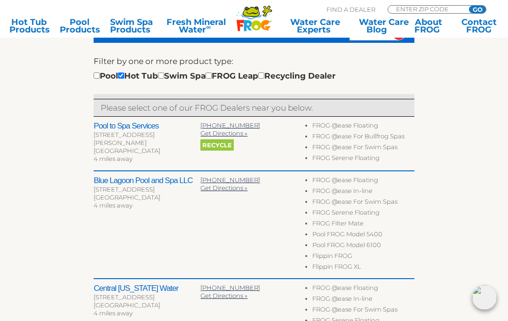
scroll to position [272, 0]
click at [120, 182] on h2 "Blue Lagoon Pool and Spa LLC" at bounding box center [147, 180] width 107 height 9
click at [158, 181] on h2 "Blue Lagoon Pool and Spa LLC" at bounding box center [147, 180] width 107 height 9
click at [151, 180] on h2 "Blue Lagoon Pool and Spa LLC" at bounding box center [147, 180] width 107 height 9
click at [151, 177] on h2 "Blue Lagoon Pool and Spa LLC" at bounding box center [147, 180] width 107 height 9
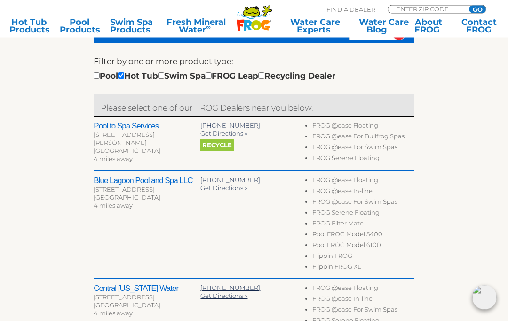
click at [143, 180] on h2 "Blue Lagoon Pool and Spa LLC" at bounding box center [147, 180] width 107 height 9
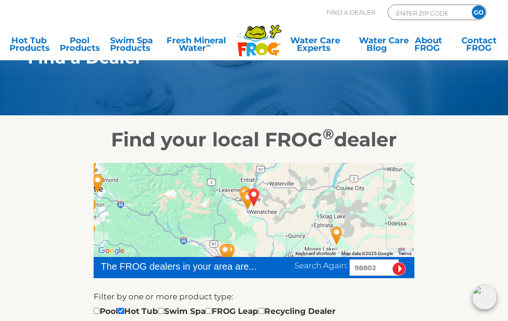
scroll to position [0, 0]
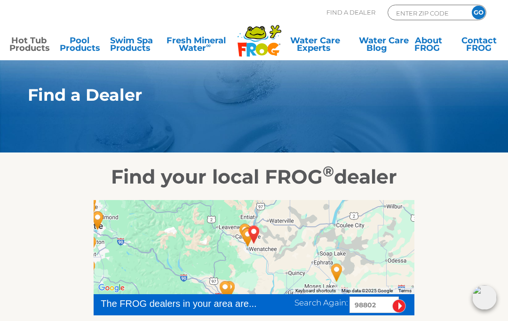
click at [31, 48] on link "Hot Tub Products" at bounding box center [28, 46] width 39 height 19
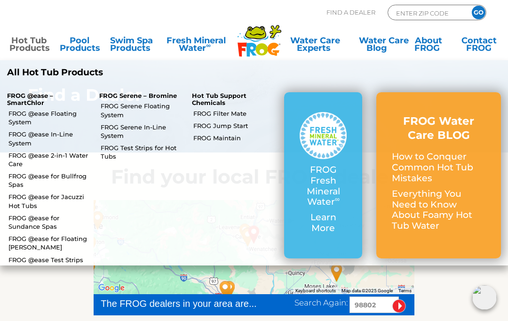
click at [330, 207] on link "FROG Fresh Mineral Water ∞ Learn More" at bounding box center [323, 175] width 47 height 127
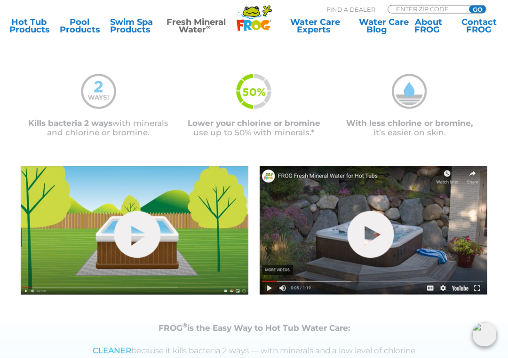
scroll to position [197, 0]
click at [374, 234] on link "hide-me" at bounding box center [371, 234] width 47 height 47
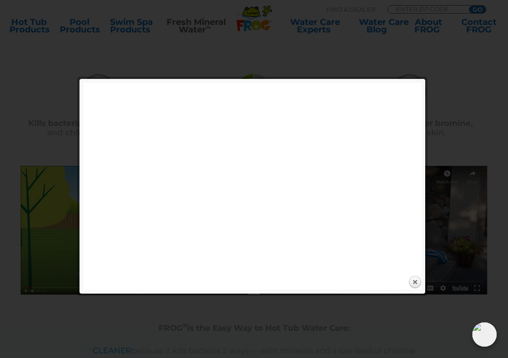
click at [416, 282] on link "Close" at bounding box center [415, 283] width 14 height 14
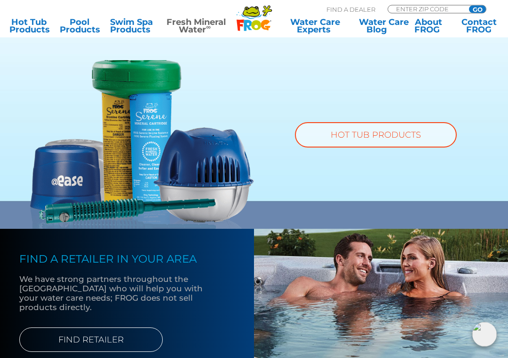
scroll to position [598, 0]
click at [400, 141] on link "HOT TUB PRODUCTS" at bounding box center [376, 134] width 162 height 25
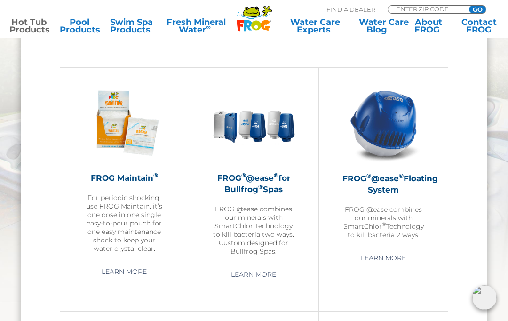
scroll to position [861, 0]
click at [399, 218] on p "FROG @ease combines our minerals with SmartChlor ® Technology to kill bacteria …" at bounding box center [383, 223] width 82 height 34
